Goal: Task Accomplishment & Management: Use online tool/utility

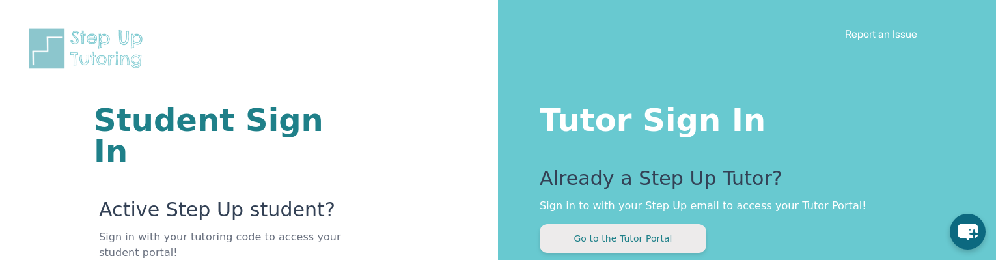
click at [629, 240] on button "Go to the Tutor Portal" at bounding box center [623, 238] width 167 height 29
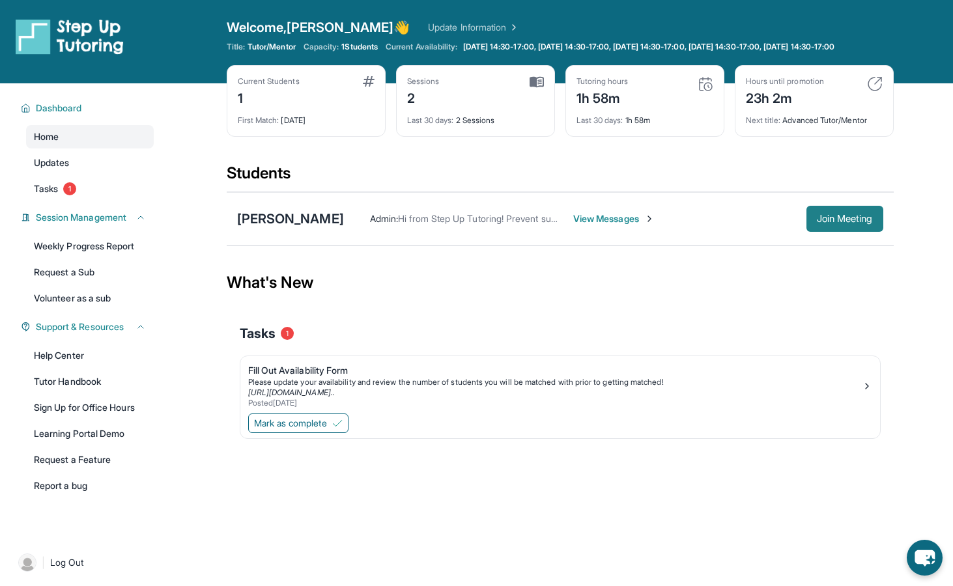
click at [841, 223] on span "Join Meeting" at bounding box center [845, 219] width 56 height 8
click at [325, 228] on div "[PERSON_NAME]" at bounding box center [290, 219] width 107 height 18
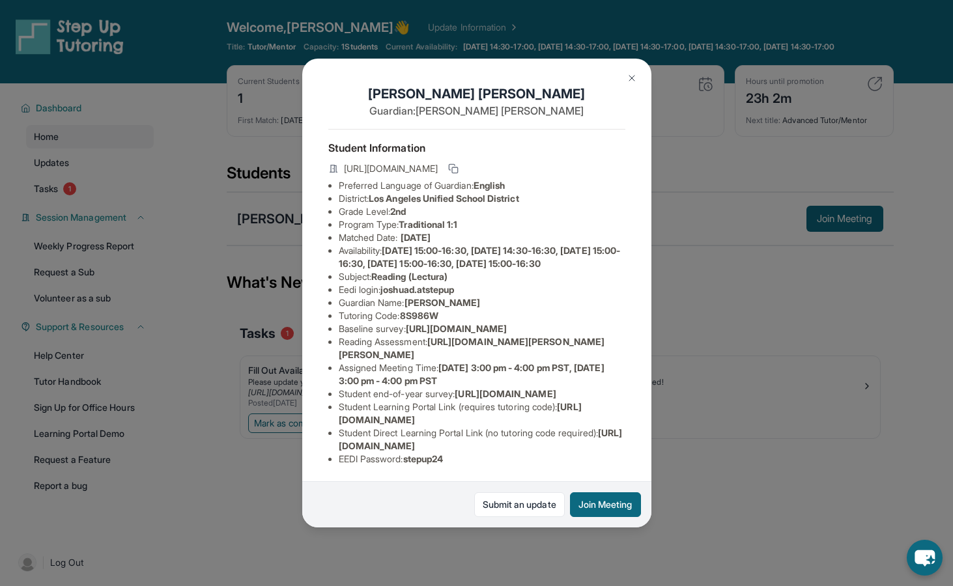
click at [663, 259] on div "[PERSON_NAME] Guardian: [PERSON_NAME] Student Information [URL][DOMAIN_NAME] Pr…" at bounding box center [476, 293] width 953 height 586
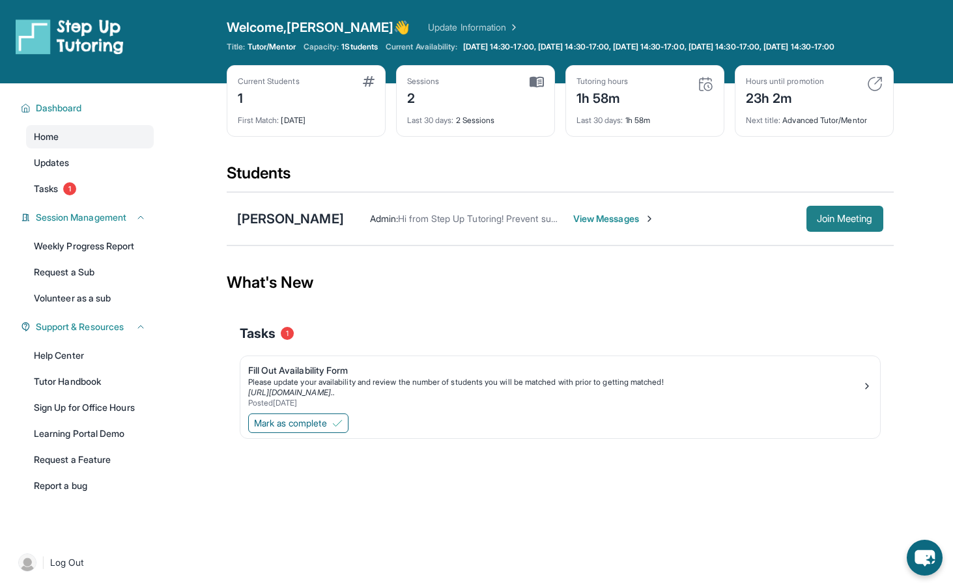
click at [841, 223] on span "Join Meeting" at bounding box center [845, 219] width 56 height 8
click at [777, 259] on div "Tasks 1" at bounding box center [560, 333] width 641 height 44
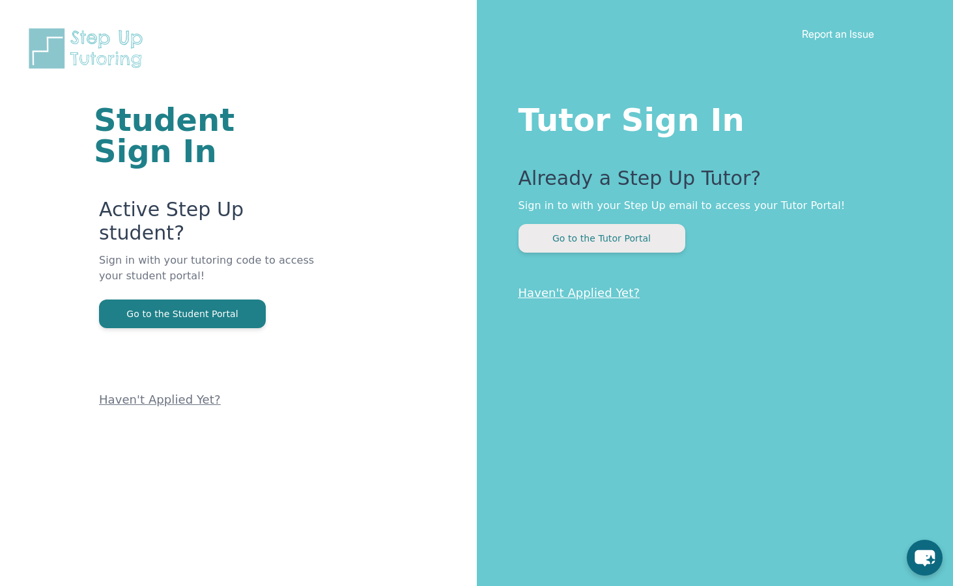
click at [625, 238] on button "Go to the Tutor Portal" at bounding box center [601, 238] width 167 height 29
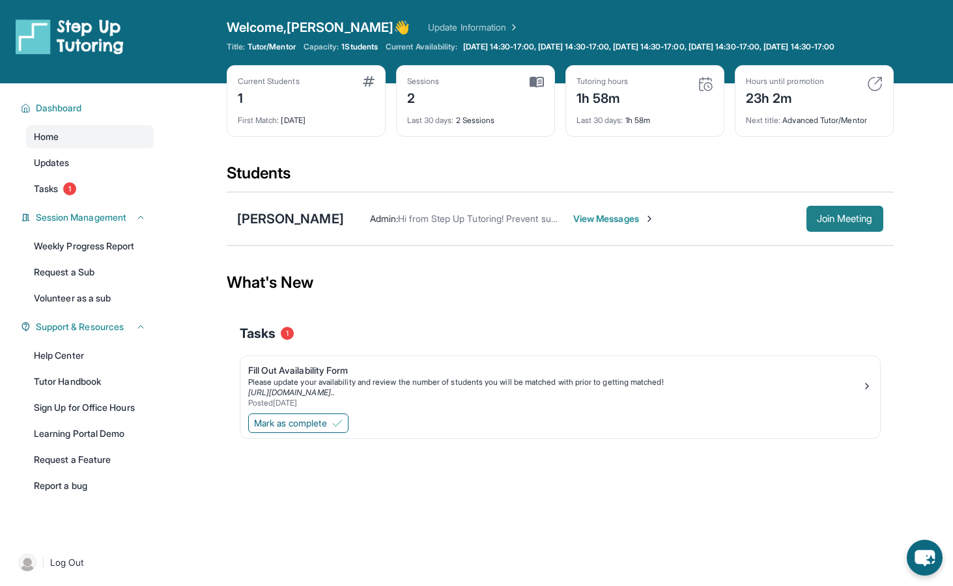
click at [835, 223] on span "Join Meeting" at bounding box center [845, 219] width 56 height 8
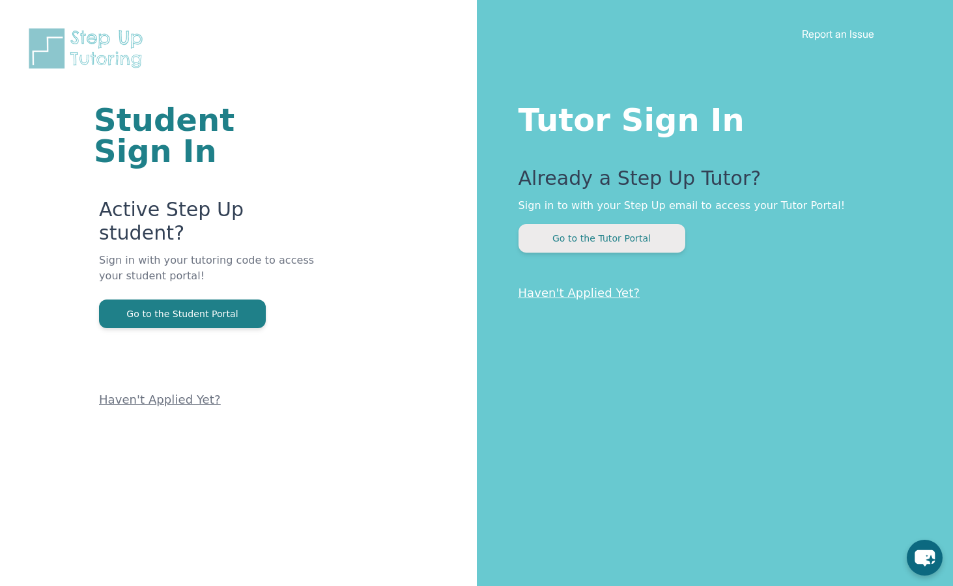
click at [625, 240] on button "Go to the Tutor Portal" at bounding box center [601, 238] width 167 height 29
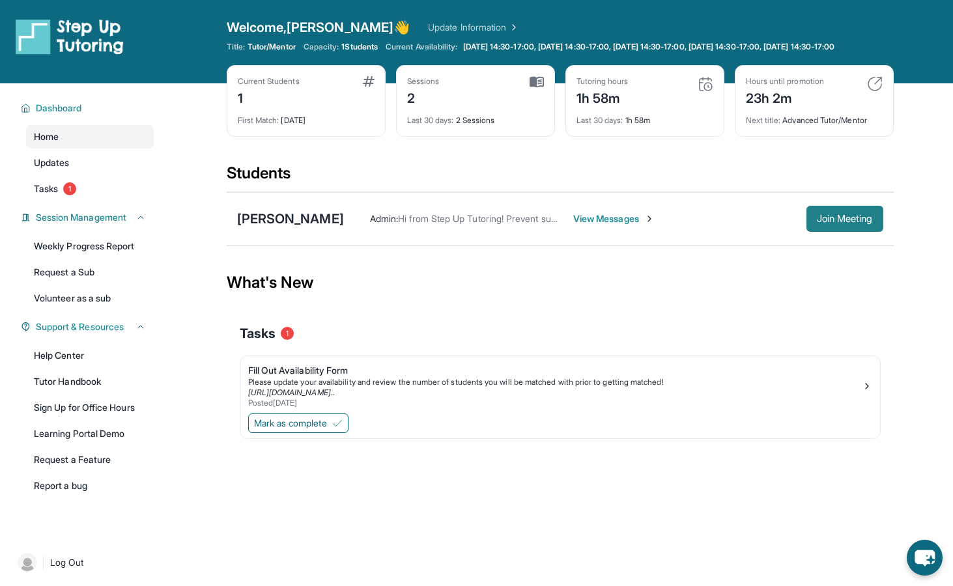
click at [836, 223] on span "Join Meeting" at bounding box center [845, 219] width 56 height 8
